Goal: Find specific page/section: Find specific page/section

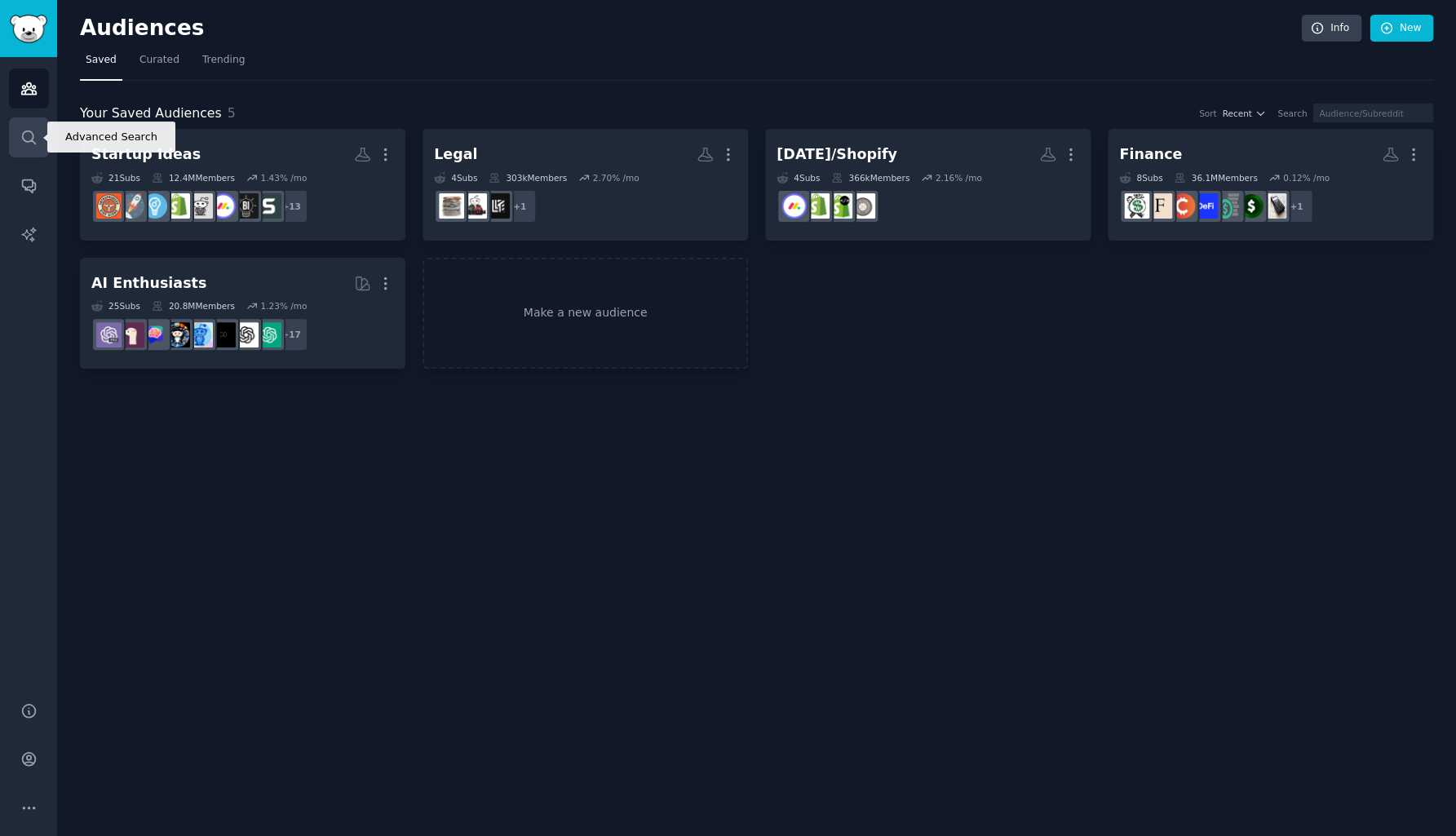
click at [31, 134] on icon "Sidebar" at bounding box center [29, 138] width 17 height 17
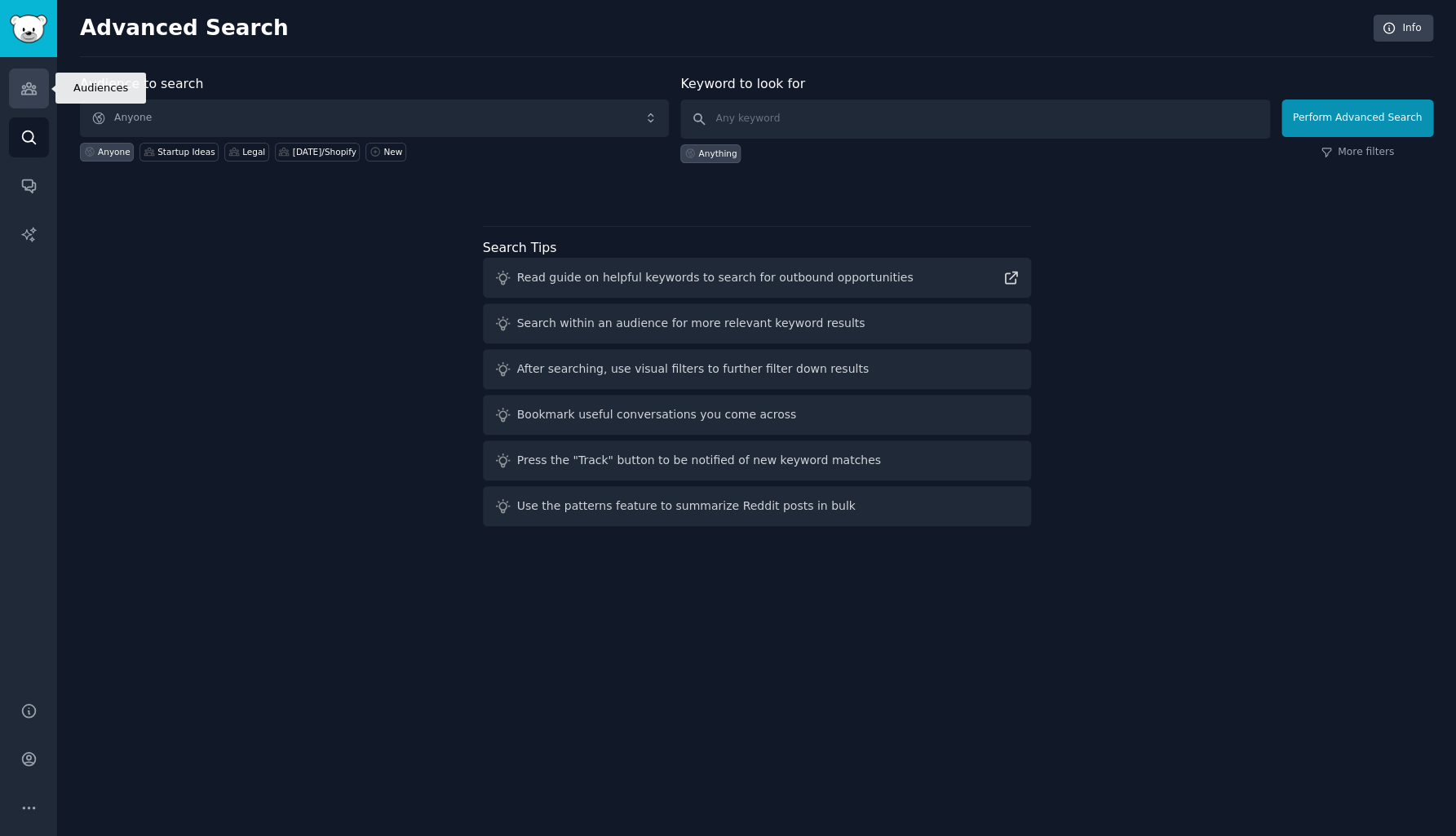
click at [37, 99] on link "Audiences" at bounding box center [29, 88] width 40 height 40
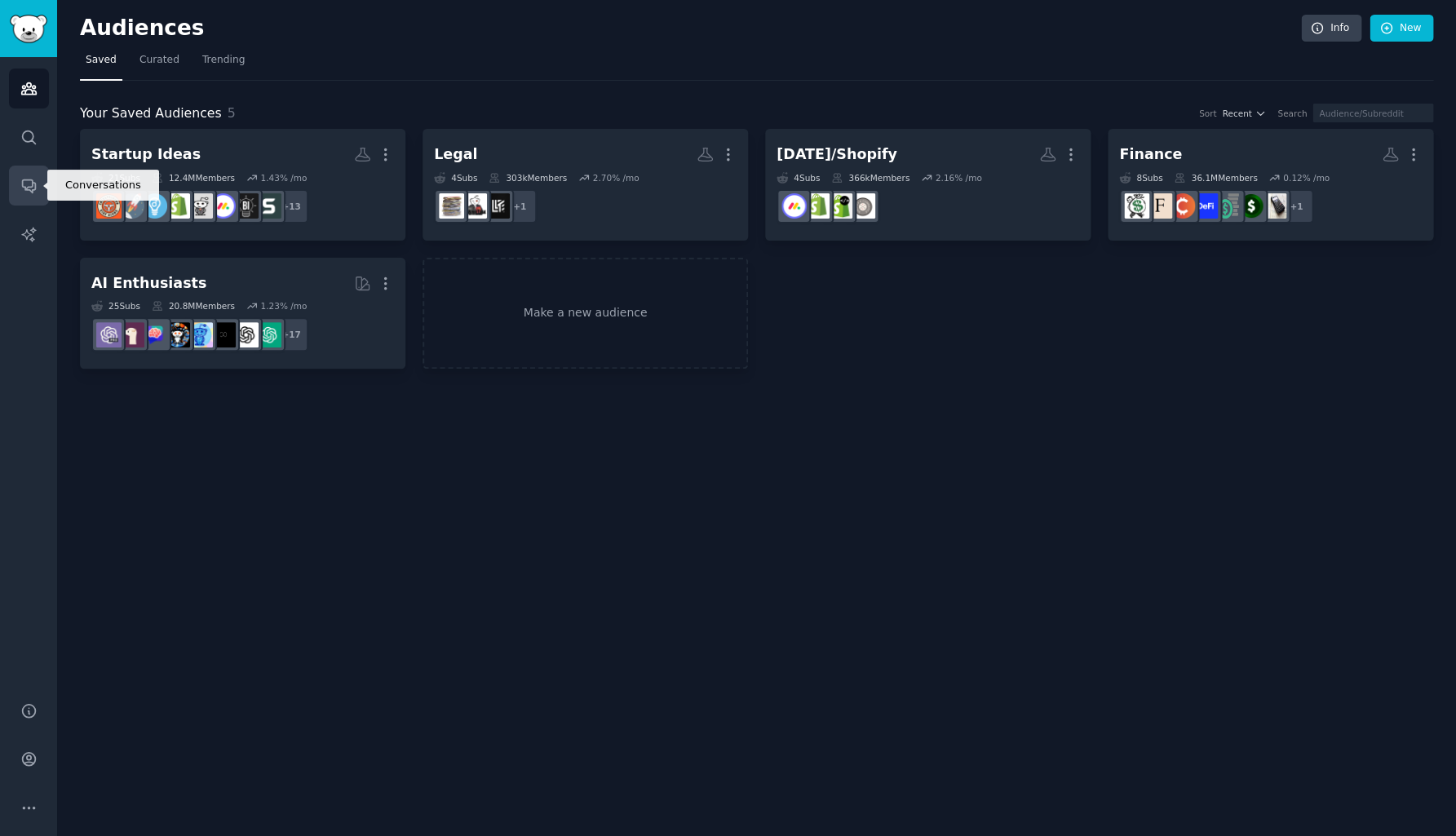
click at [33, 195] on link "Conversations" at bounding box center [29, 185] width 40 height 40
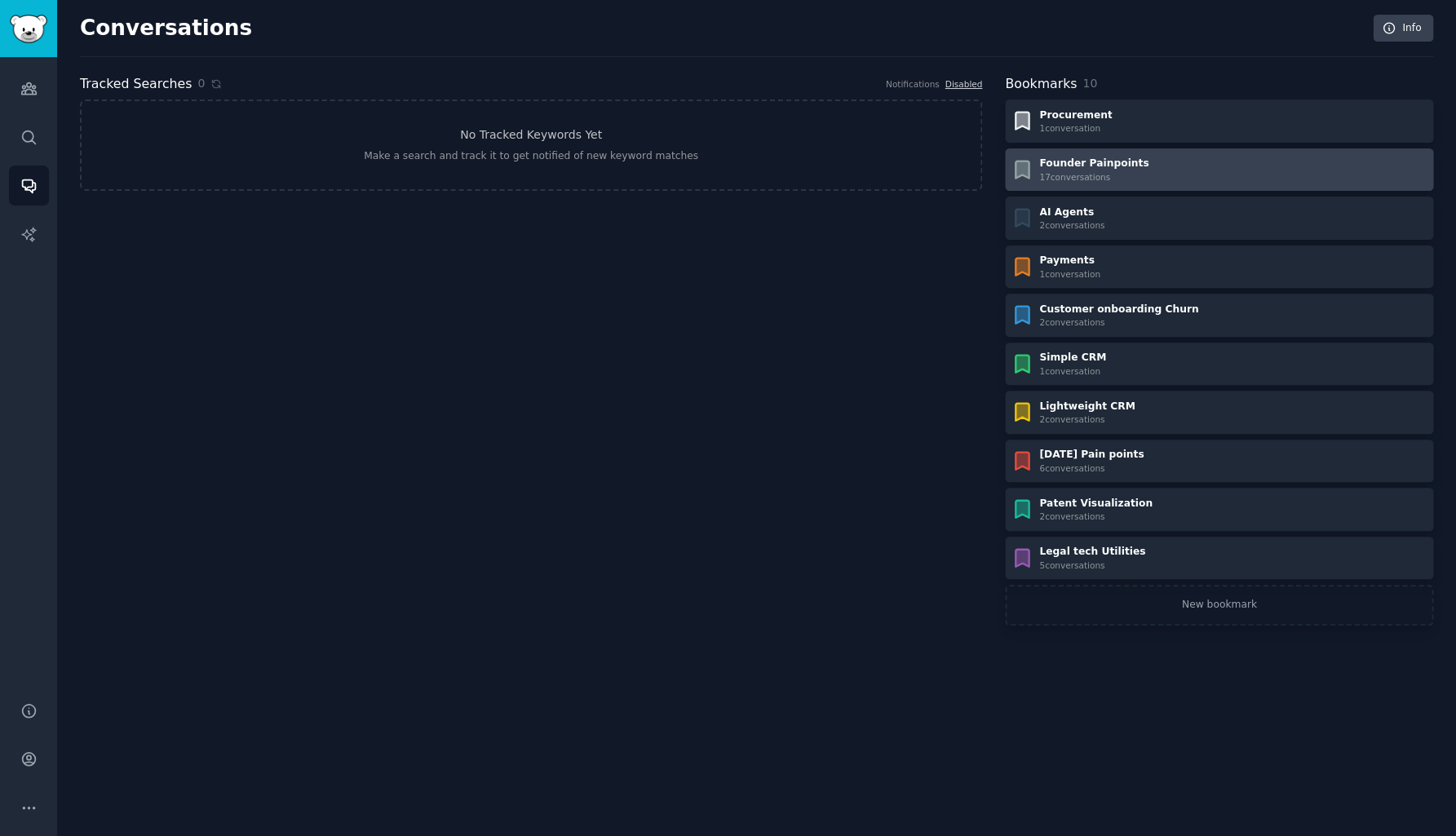
click at [1094, 171] on div "17 conversation s" at bounding box center [1094, 177] width 110 height 11
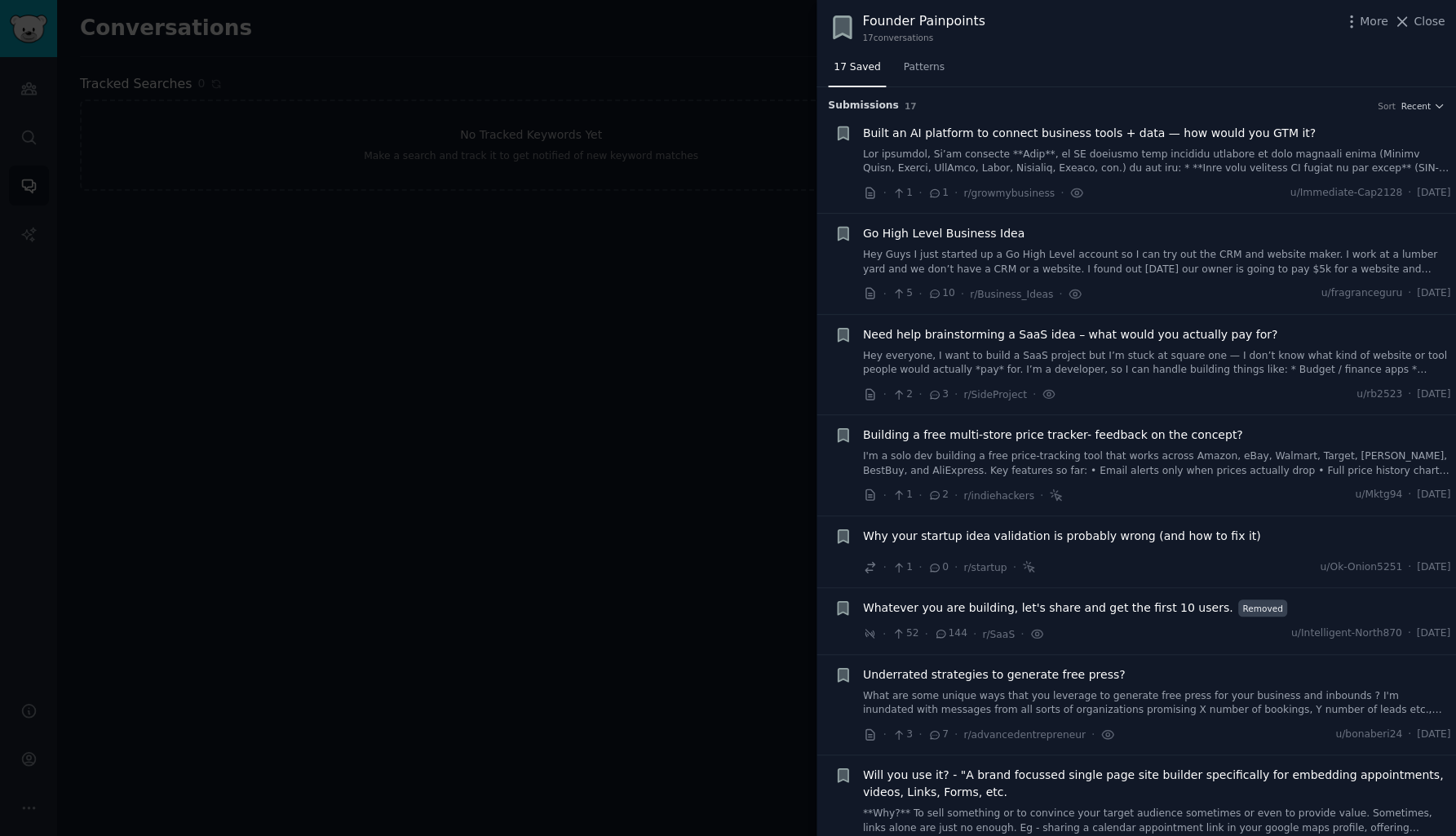
click at [1082, 160] on link at bounding box center [1157, 162] width 588 height 29
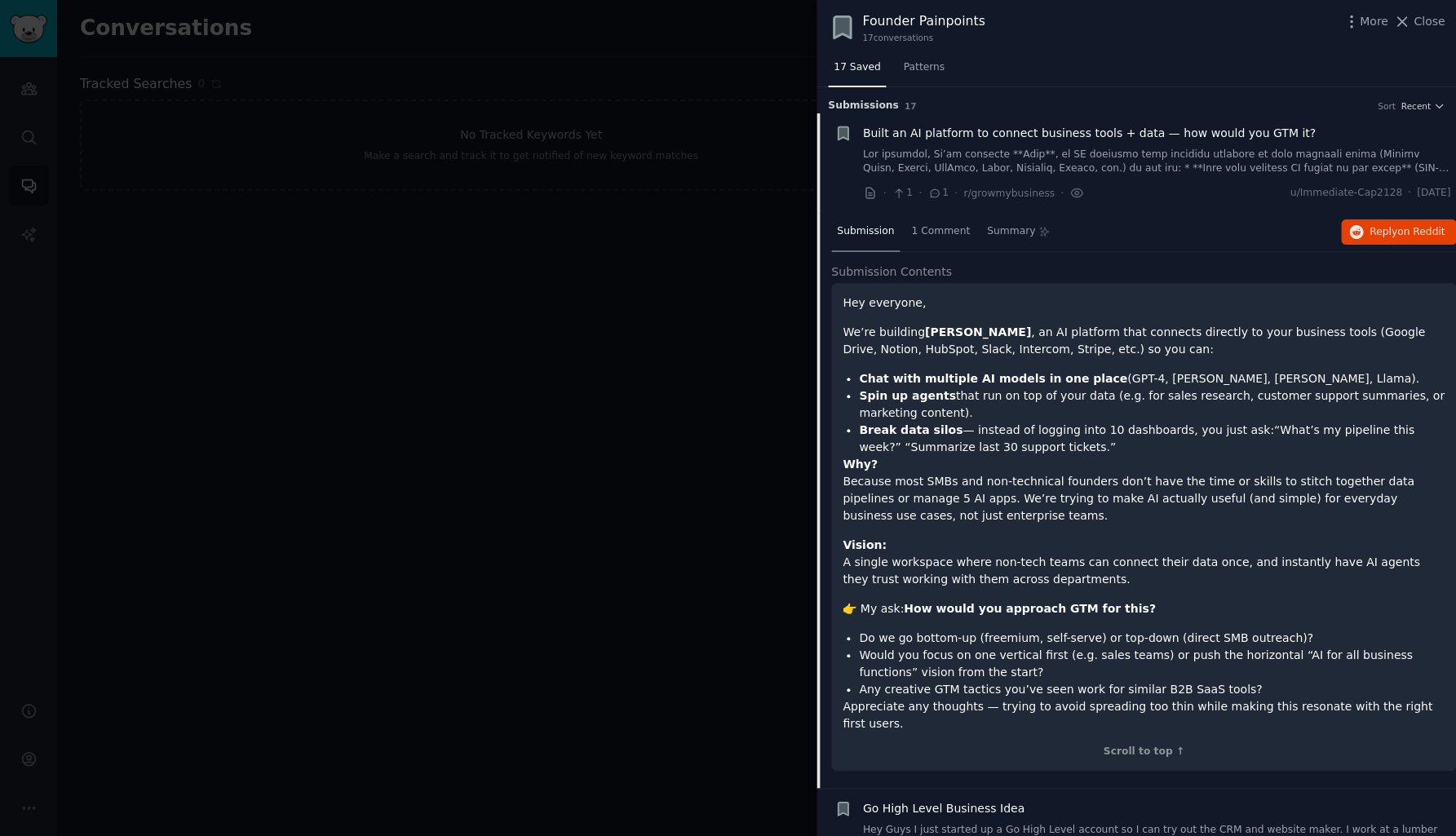
scroll to position [26, 0]
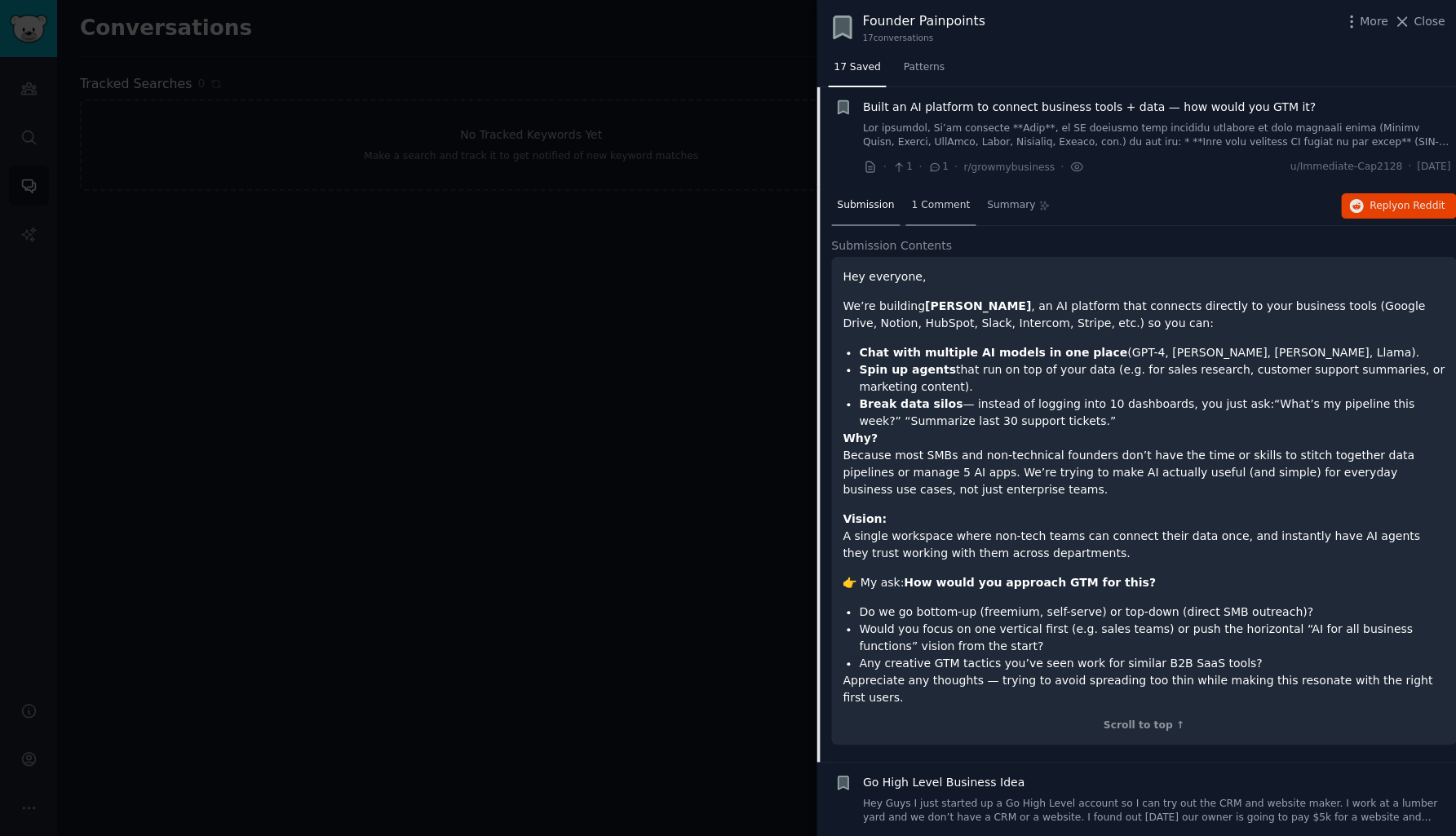
click at [956, 205] on span "1 Comment" at bounding box center [941, 206] width 59 height 15
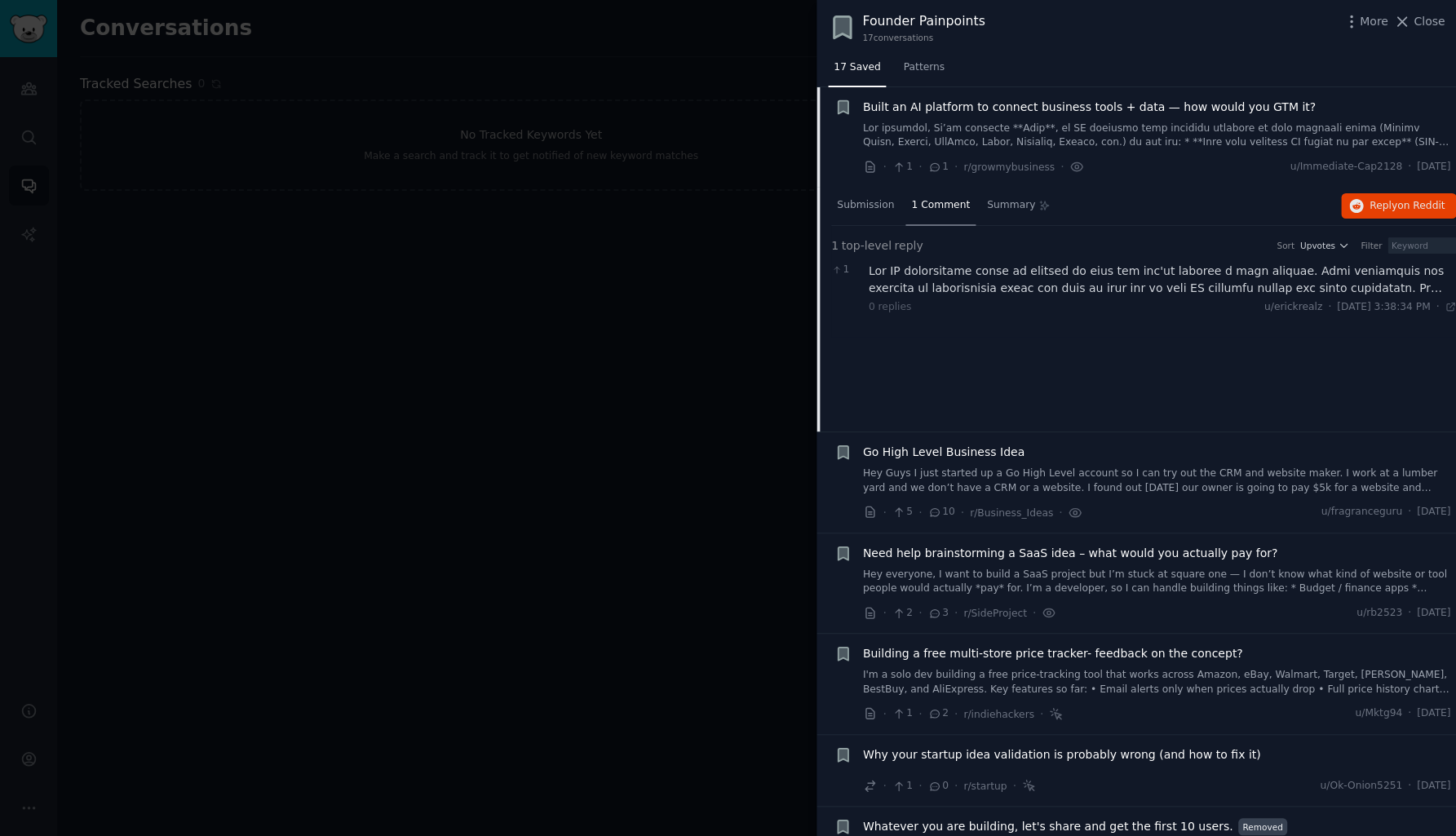
click at [1088, 271] on div at bounding box center [1163, 279] width 588 height 34
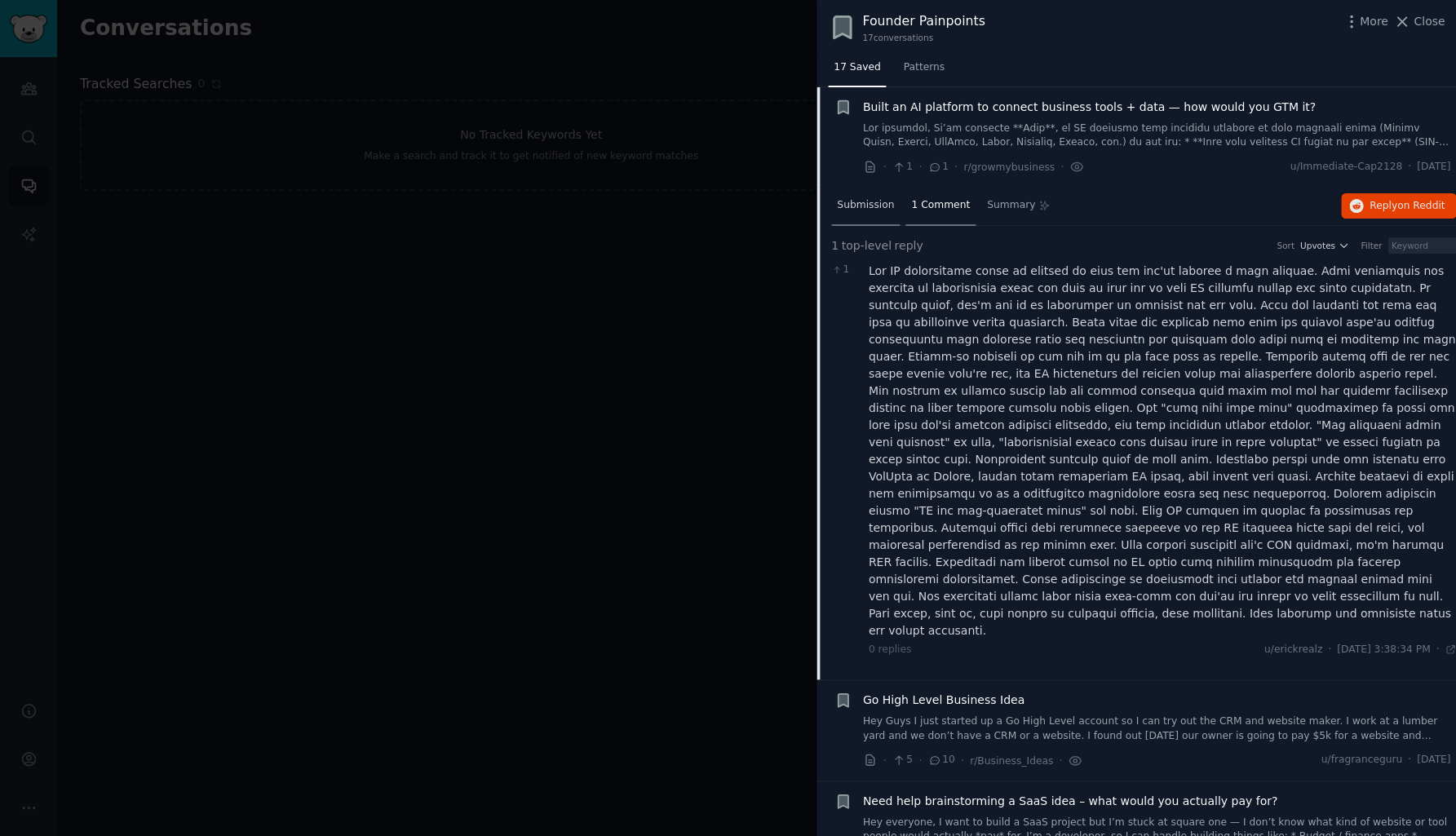
click at [877, 206] on span "Submission" at bounding box center [865, 206] width 57 height 15
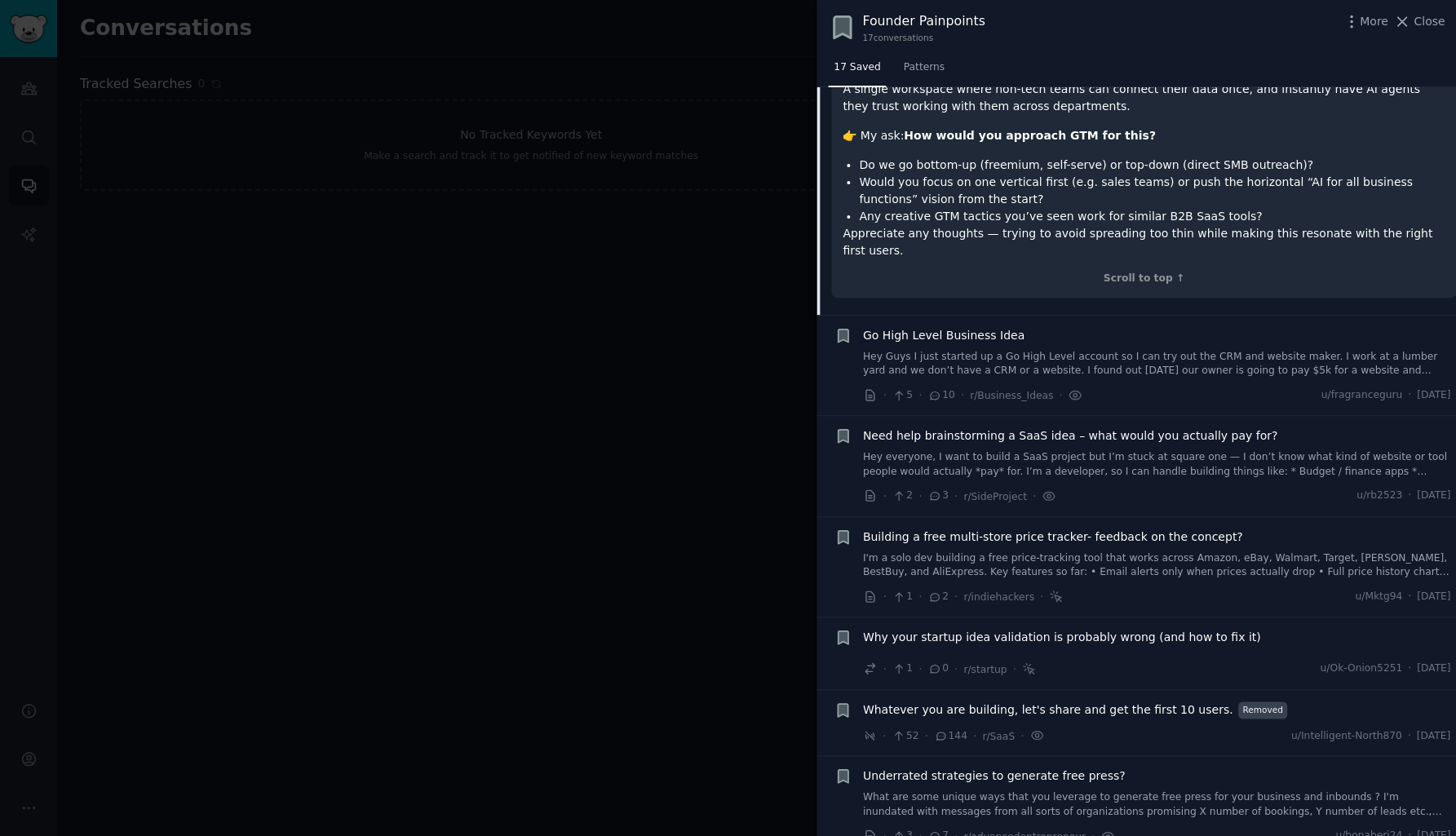
scroll to position [474, 0]
